Goal: Information Seeking & Learning: Learn about a topic

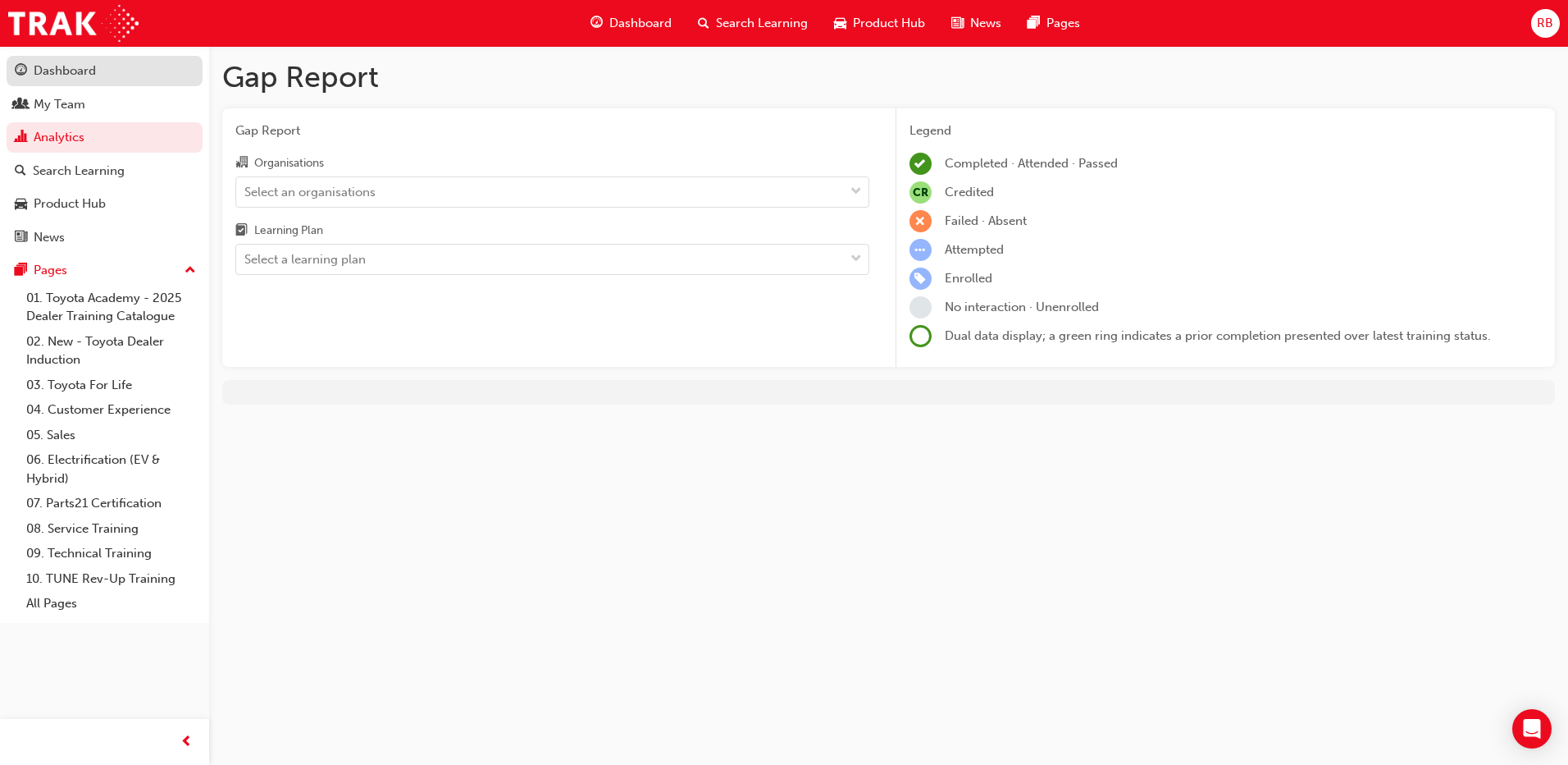
click at [63, 77] on div "Dashboard" at bounding box center [65, 71] width 63 height 19
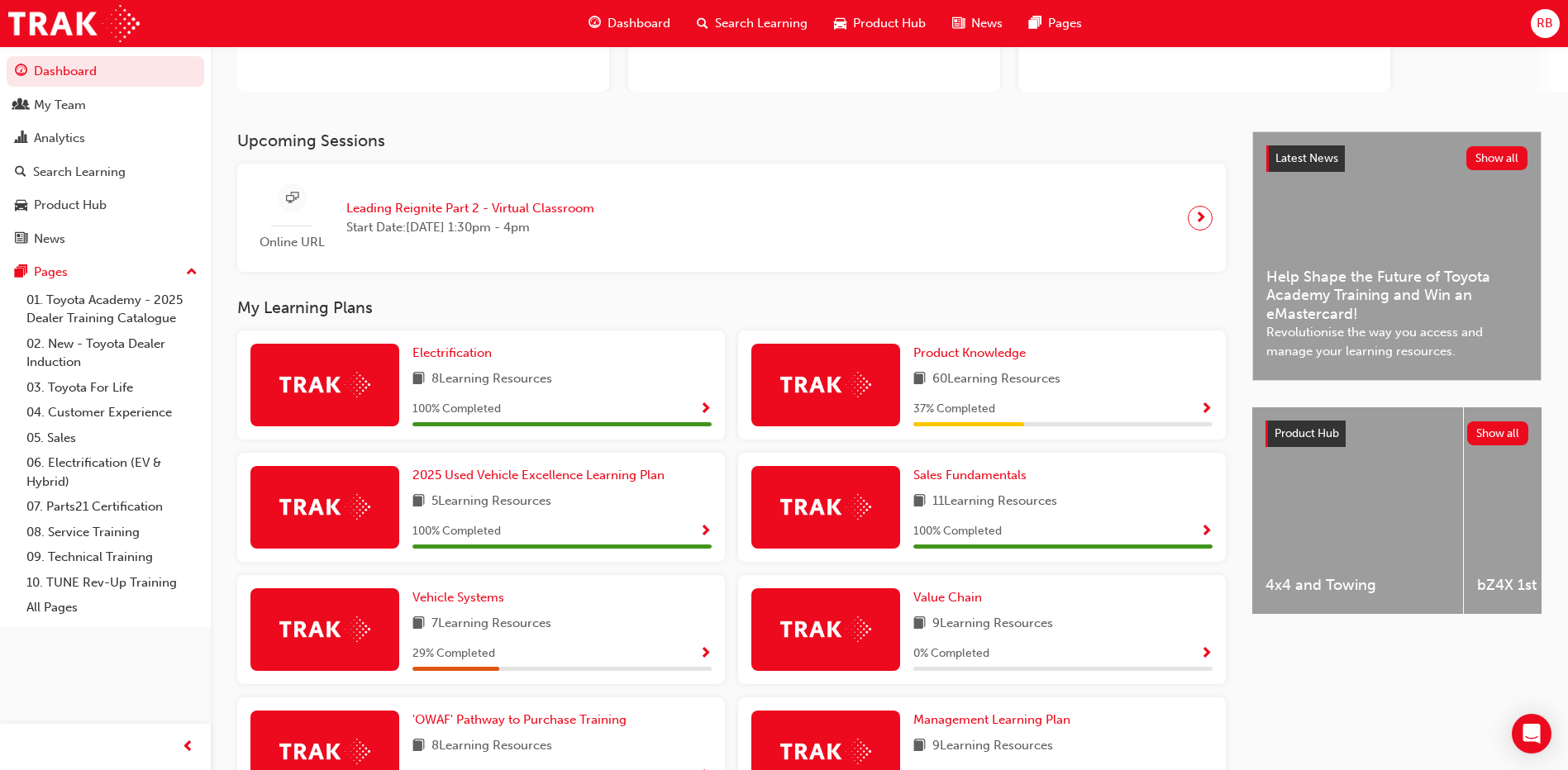
scroll to position [330, 0]
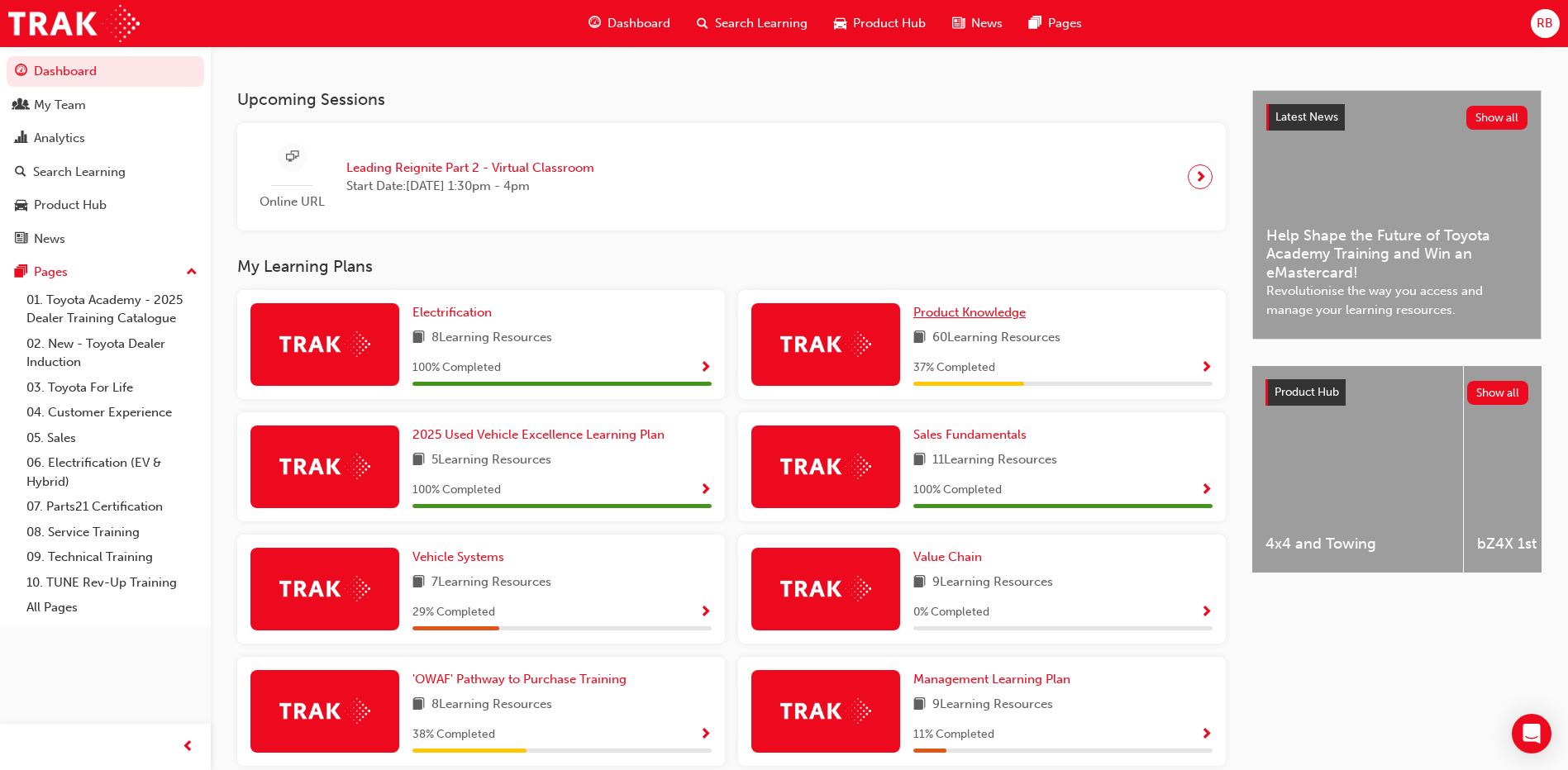
drag, startPoint x: 1012, startPoint y: 321, endPoint x: 1016, endPoint y: 309, distance: 12.6
click at [1012, 319] on span "Product Knowledge" at bounding box center [970, 312] width 112 height 14
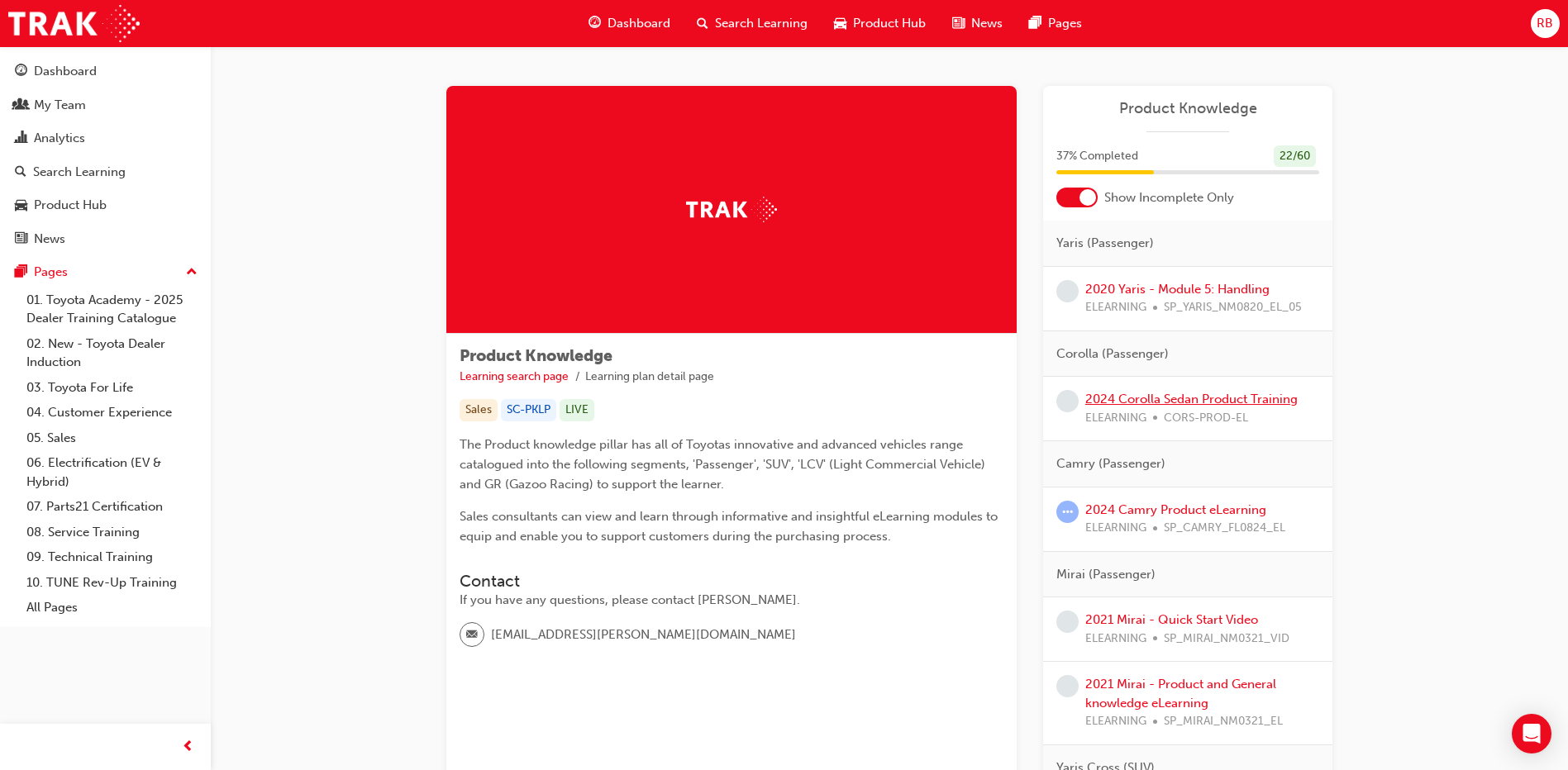
click at [1208, 398] on link "2024 Corolla Sedan Product Training" at bounding box center [1190, 399] width 212 height 14
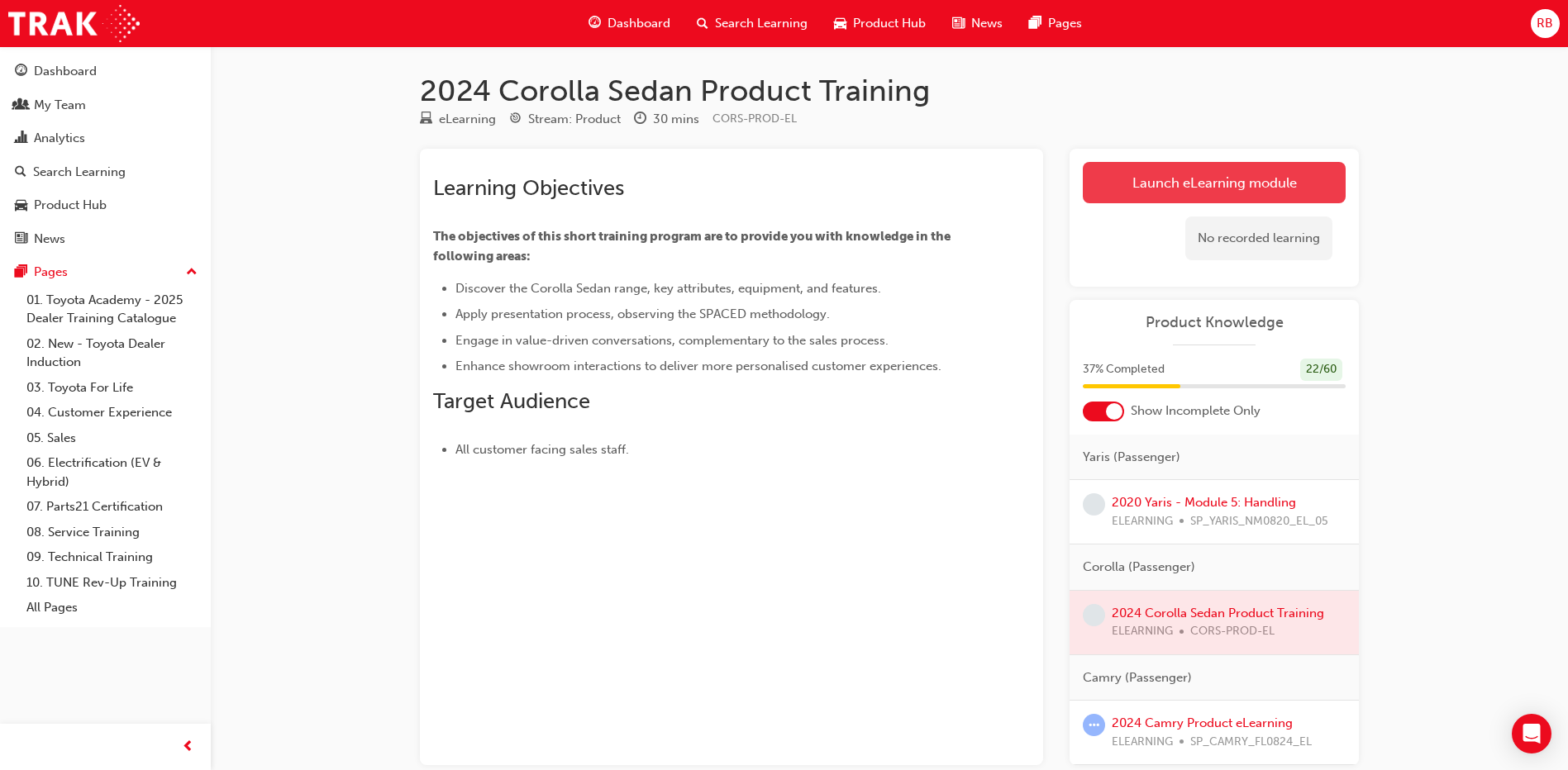
click at [1180, 179] on link "Launch eLearning module" at bounding box center [1214, 182] width 262 height 41
